Goal: Check status: Check status

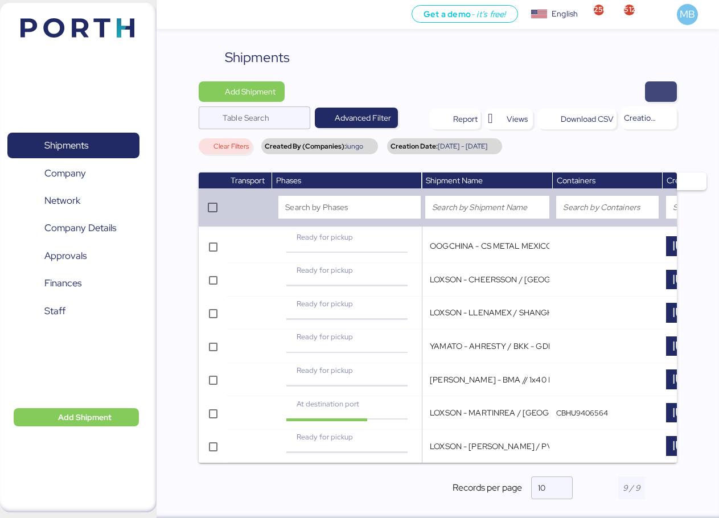
click at [665, 88] on span "button" at bounding box center [661, 92] width 14 height 16
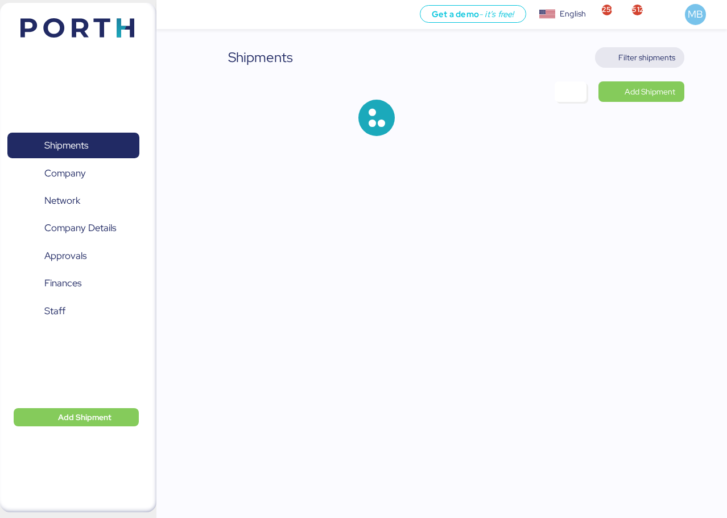
click at [654, 61] on span "Filter shipments" at bounding box center [647, 58] width 57 height 14
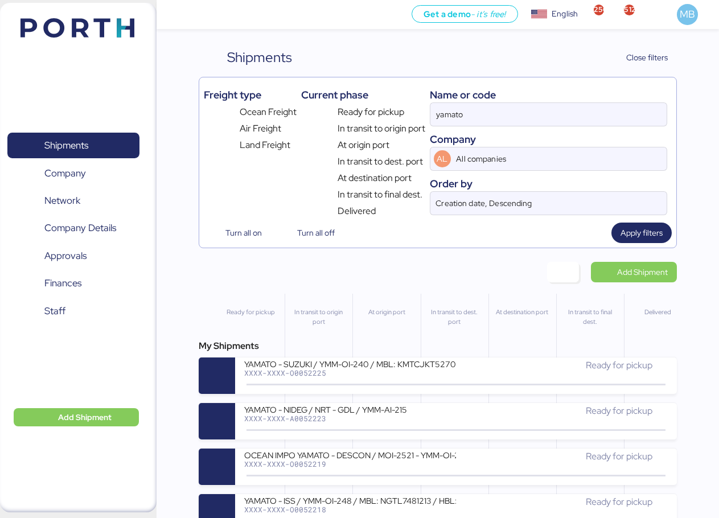
drag, startPoint x: 508, startPoint y: 106, endPoint x: 286, endPoint y: 106, distance: 221.9
click at [286, 106] on div "Freight type Ocean Freight Air Freight Land Freight Current phase Ready for pic…" at bounding box center [438, 150] width 468 height 136
paste input "A0052212"
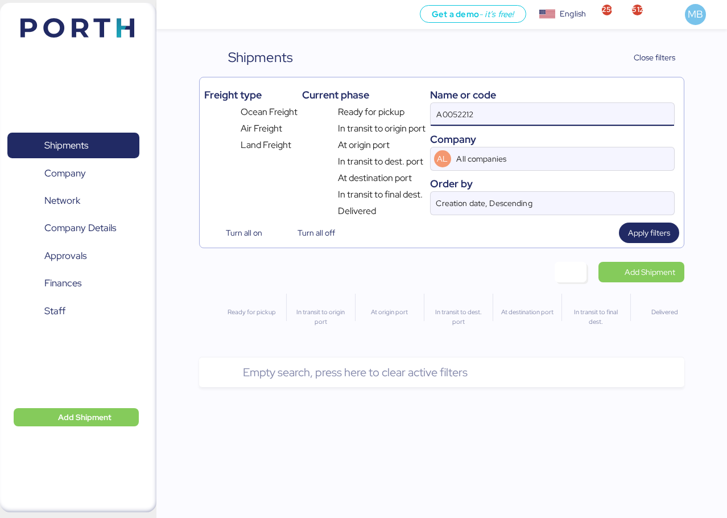
type input "A0052212"
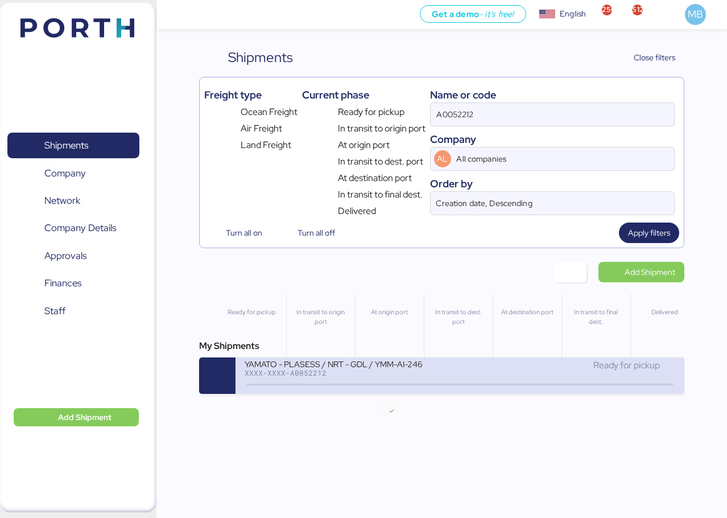
click at [389, 385] on icon at bounding box center [389, 384] width 55 height 13
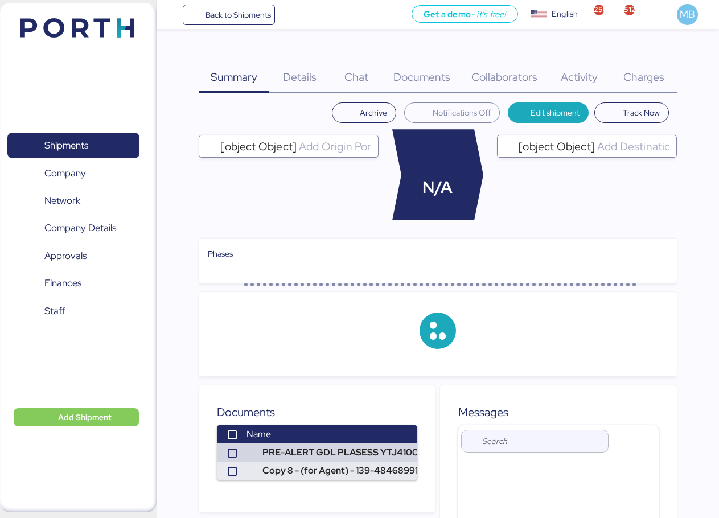
click at [657, 66] on div "Charges 0" at bounding box center [644, 70] width 66 height 46
